Goal: Contribute content

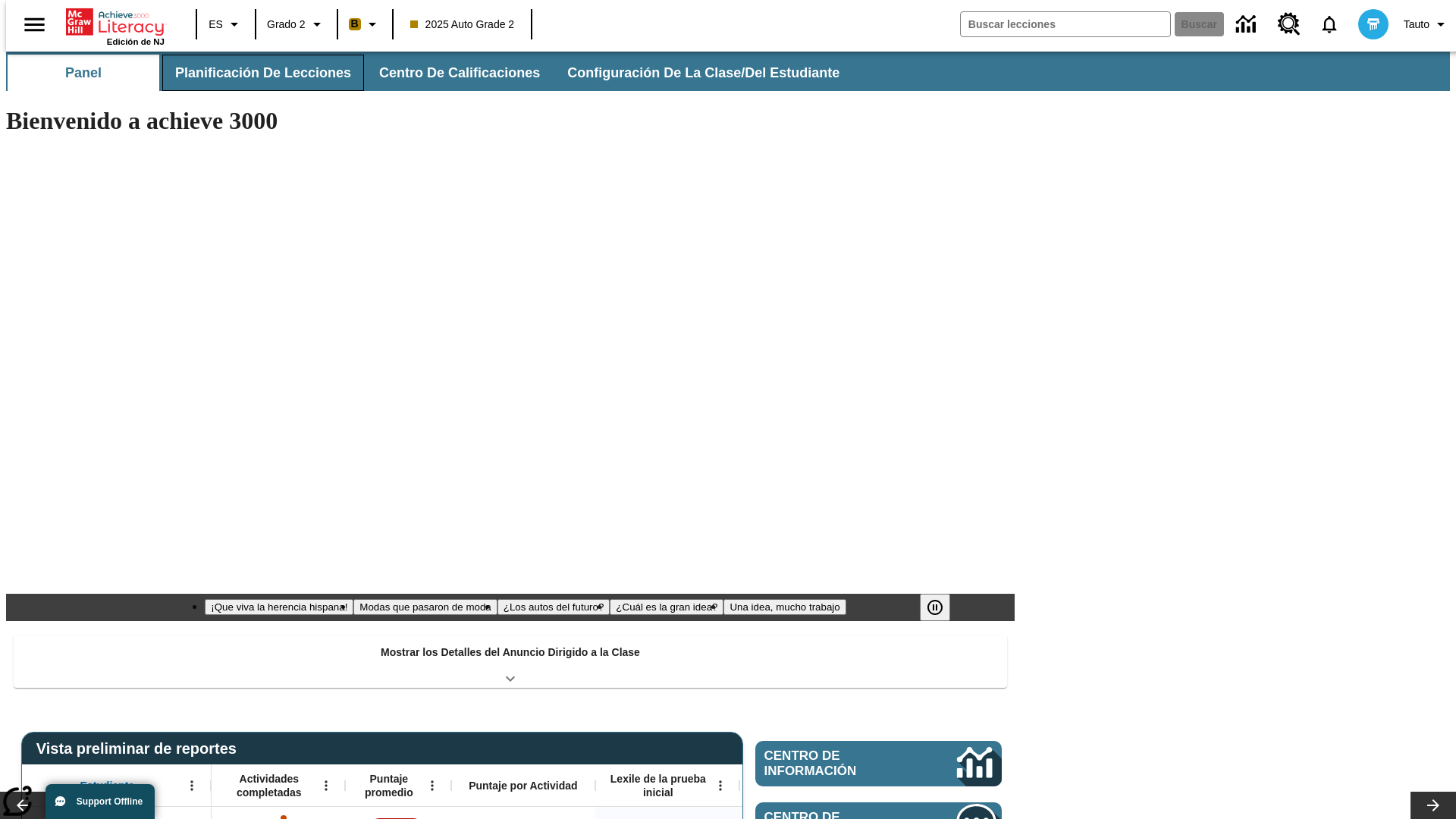
click at [254, 72] on span "Planificación de lecciones" at bounding box center [262, 73] width 176 height 17
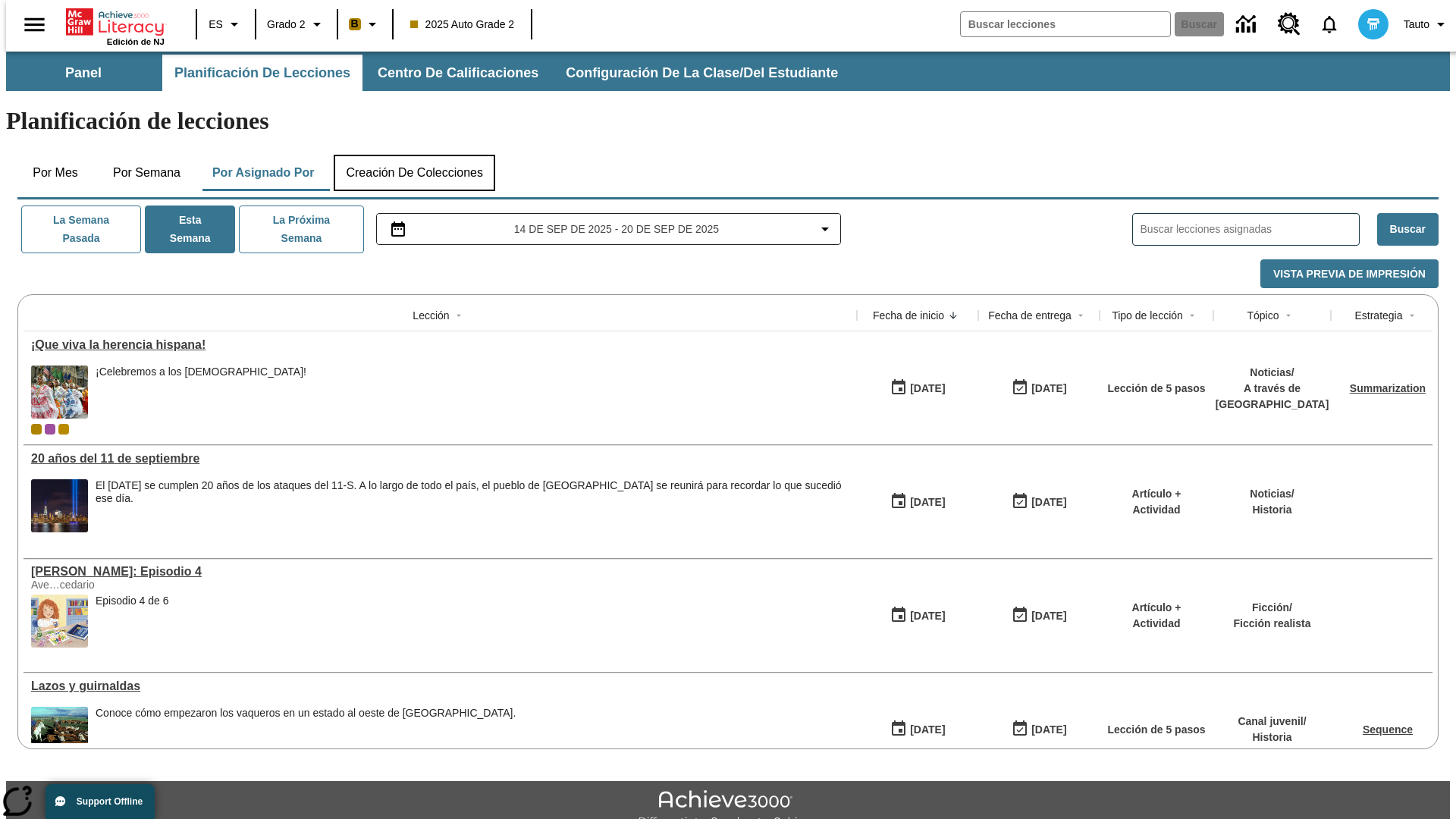
click at [414, 154] on button "Creación de colecciones" at bounding box center [414, 172] width 162 height 36
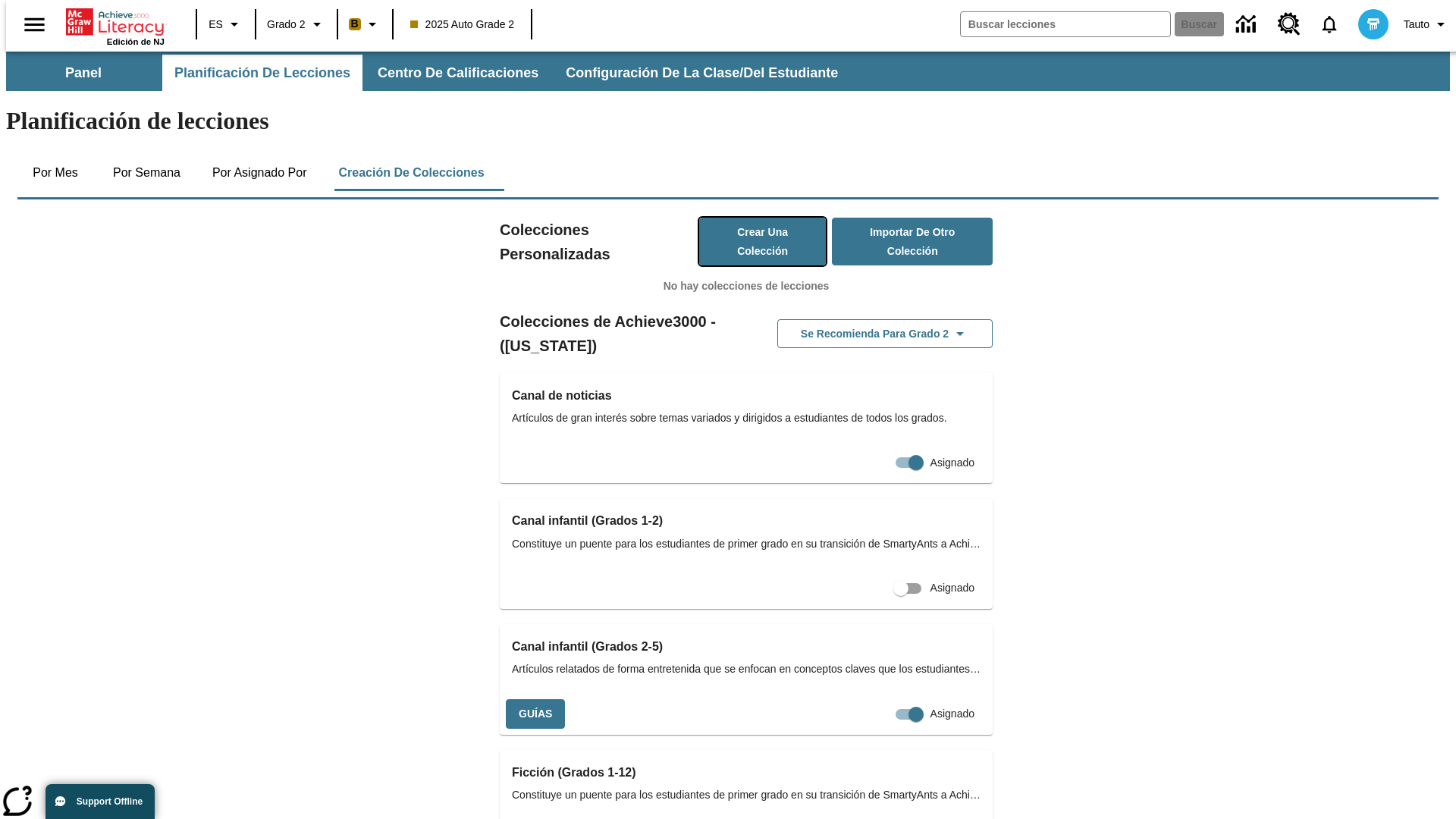
click at [747, 217] on button "Crear una colección" at bounding box center [763, 241] width 128 height 48
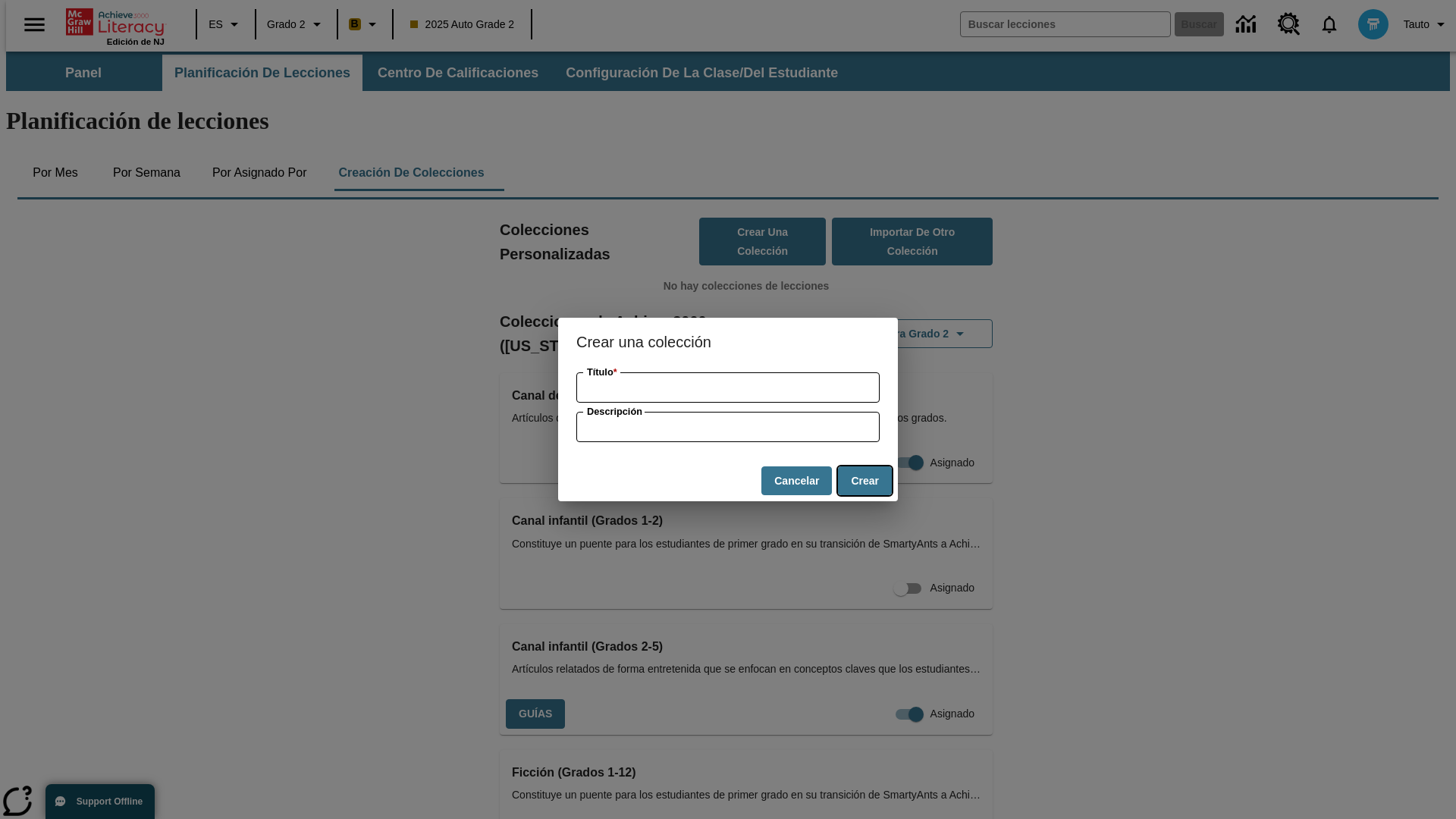
click at [864, 480] on button "Crear" at bounding box center [865, 481] width 54 height 30
type input "Gorgeous Frozen Computer"
